Goal: Navigation & Orientation: Find specific page/section

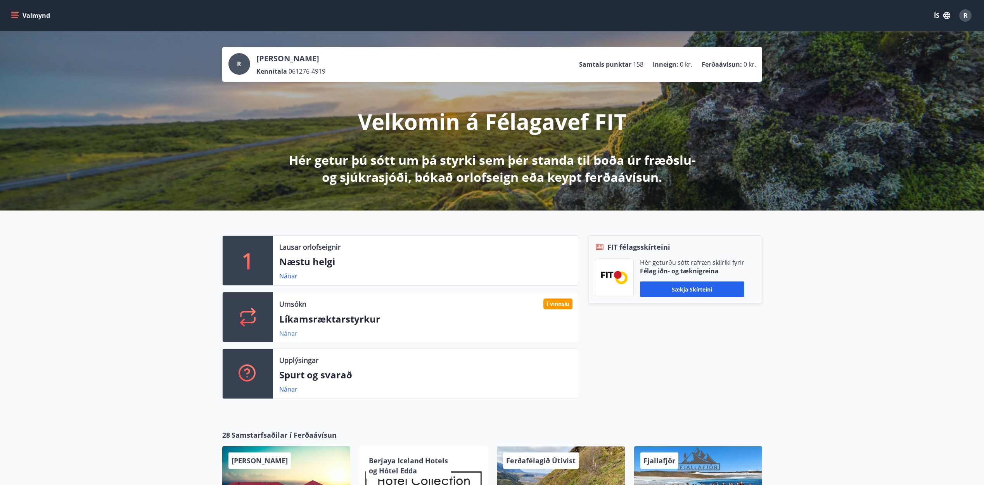
click at [291, 332] on link "Nánar" at bounding box center [288, 333] width 18 height 9
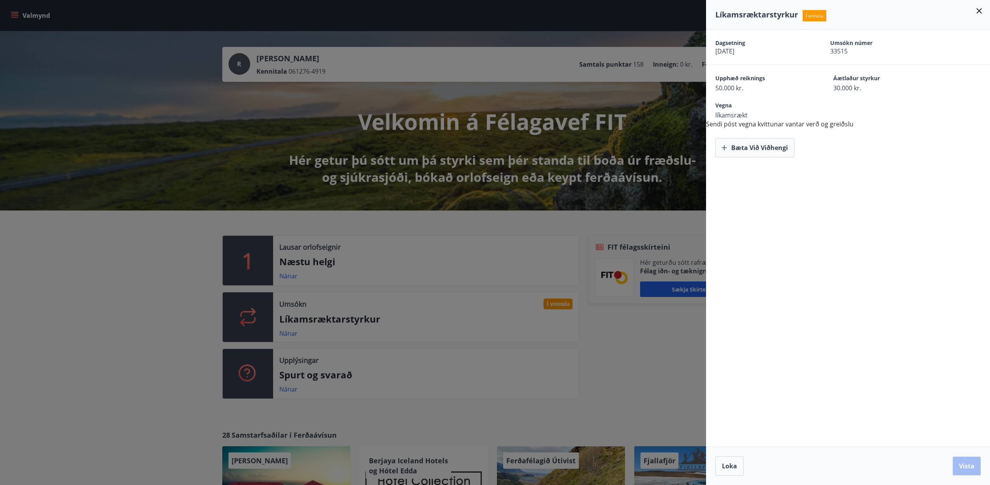
click at [979, 12] on icon at bounding box center [978, 10] width 9 height 9
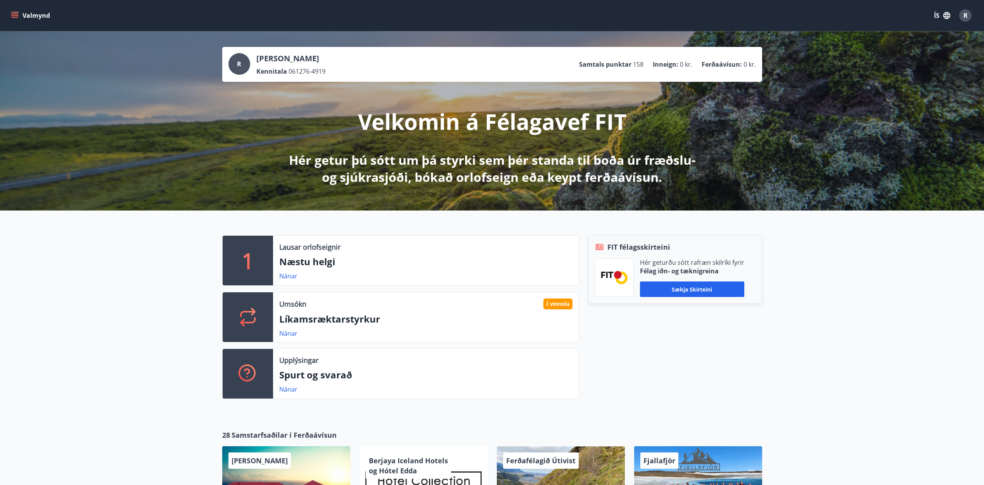
click at [15, 15] on icon "menu" at bounding box center [15, 16] width 8 height 8
click at [166, 262] on div "1 Lausar orlofseignir Næstu helgi Nánar Umsókn Í vinnslu Líkamsræktarstyrkur Ná…" at bounding box center [492, 314] width 984 height 207
click at [13, 16] on icon "menu" at bounding box center [15, 16] width 8 height 8
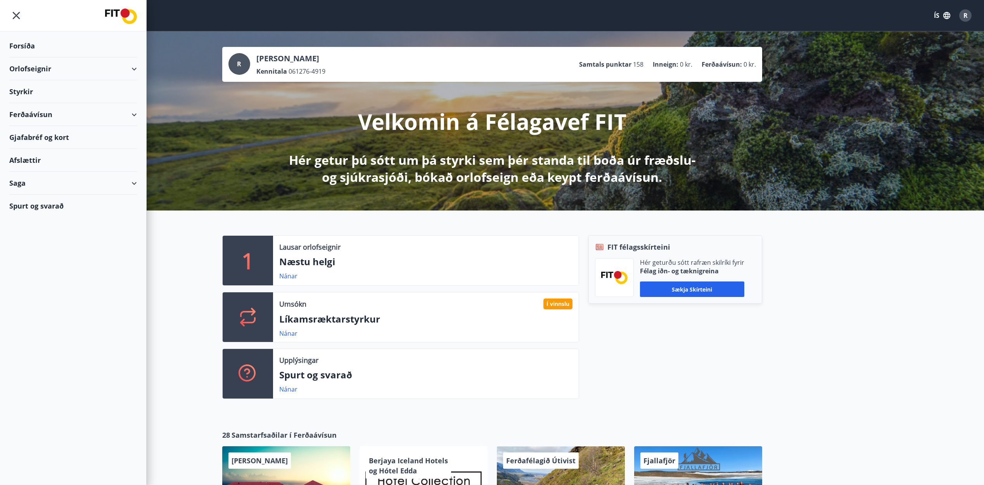
click at [40, 69] on div "Orlofseignir" at bounding box center [73, 68] width 128 height 23
click at [40, 68] on div "Orlofseignir" at bounding box center [73, 68] width 128 height 23
click at [172, 266] on div "1 Lausar orlofseignir Næstu helgi Nánar Umsókn Í vinnslu Líkamsræktarstyrkur Ná…" at bounding box center [492, 314] width 984 height 207
